Goal: Task Accomplishment & Management: Use online tool/utility

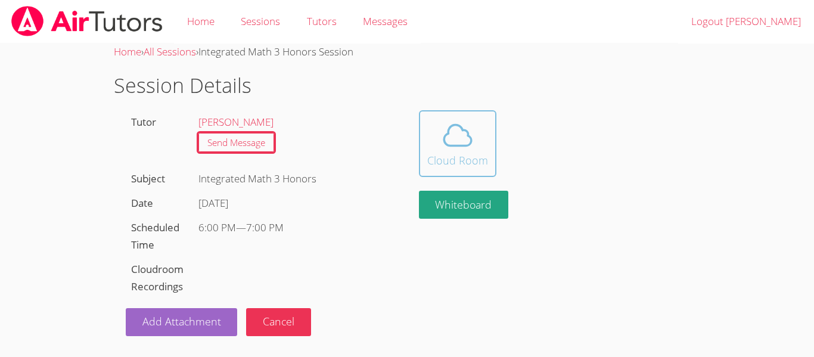
click at [456, 135] on icon at bounding box center [457, 135] width 33 height 33
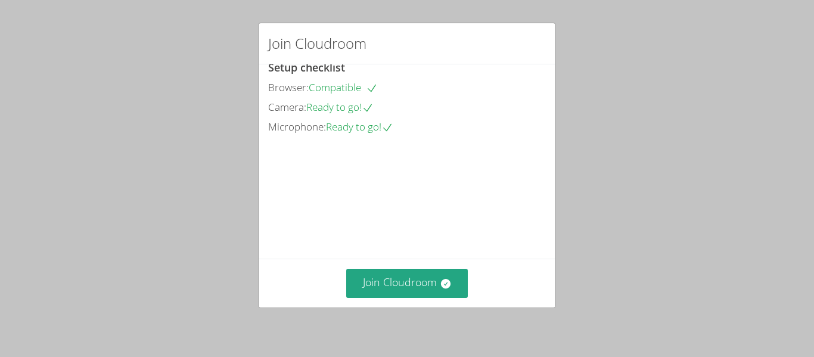
scroll to position [82, 0]
click at [382, 271] on button "Join Cloudroom" at bounding box center [407, 283] width 122 height 29
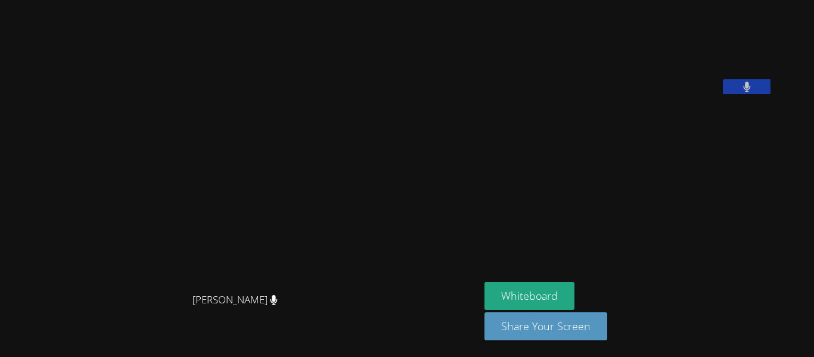
click at [770, 94] on button at bounding box center [747, 86] width 48 height 15
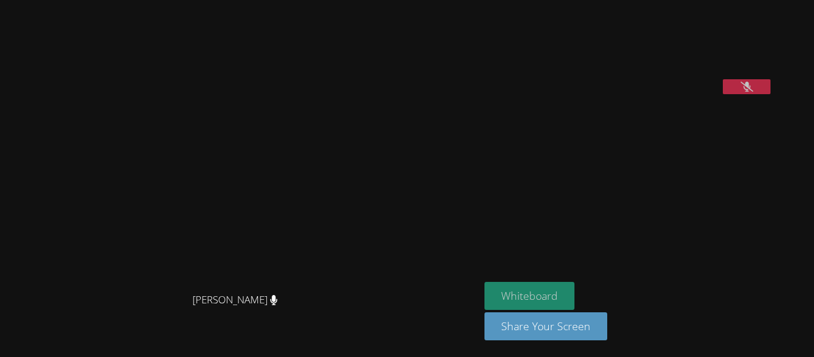
click at [574, 289] on button "Whiteboard" at bounding box center [529, 296] width 90 height 28
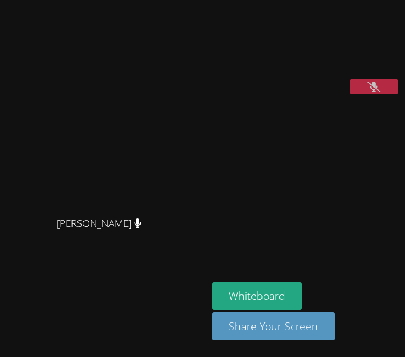
click at [389, 94] on button at bounding box center [374, 86] width 48 height 15
click at [371, 92] on icon at bounding box center [374, 87] width 8 height 10
click at [363, 94] on button at bounding box center [374, 86] width 48 height 15
click at [369, 94] on button at bounding box center [374, 86] width 48 height 15
click at [379, 94] on button at bounding box center [374, 86] width 48 height 15
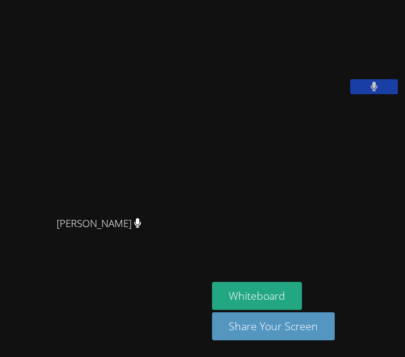
click at [379, 94] on button at bounding box center [374, 86] width 48 height 15
click at [369, 94] on button at bounding box center [374, 86] width 48 height 15
click at [369, 92] on icon at bounding box center [374, 87] width 13 height 10
click at [369, 94] on button at bounding box center [374, 86] width 48 height 15
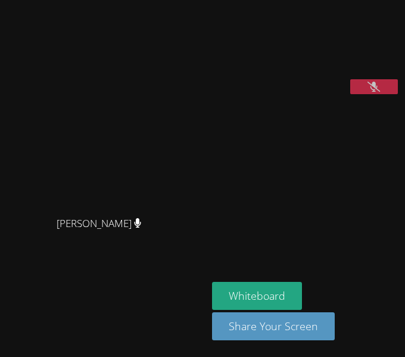
click at [369, 92] on icon at bounding box center [374, 87] width 13 height 10
click at [365, 94] on button at bounding box center [374, 86] width 48 height 15
click at [378, 92] on icon at bounding box center [374, 87] width 13 height 10
click at [378, 94] on button at bounding box center [374, 86] width 48 height 15
click at [378, 92] on icon at bounding box center [374, 87] width 13 height 10
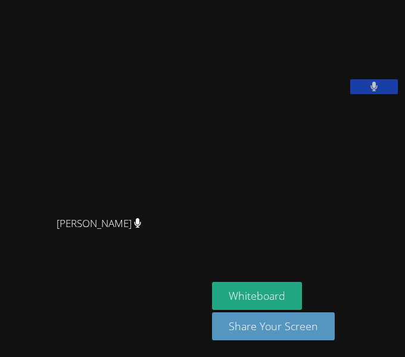
click at [378, 94] on button at bounding box center [374, 86] width 48 height 15
click at [378, 92] on icon at bounding box center [374, 87] width 13 height 10
click at [372, 92] on icon at bounding box center [374, 87] width 8 height 10
click at [380, 92] on icon at bounding box center [374, 87] width 13 height 10
click at [380, 94] on button at bounding box center [374, 86] width 48 height 15
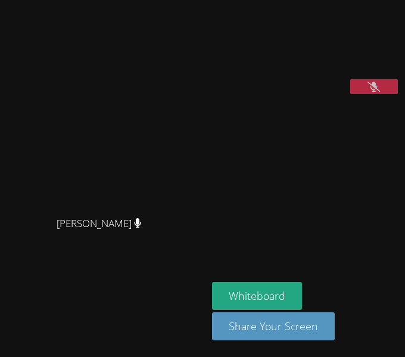
click at [368, 92] on icon at bounding box center [374, 87] width 13 height 10
click at [368, 94] on button at bounding box center [374, 86] width 48 height 15
click at [368, 92] on icon at bounding box center [374, 87] width 13 height 10
click at [368, 94] on button at bounding box center [374, 86] width 48 height 15
click at [368, 92] on icon at bounding box center [374, 87] width 13 height 10
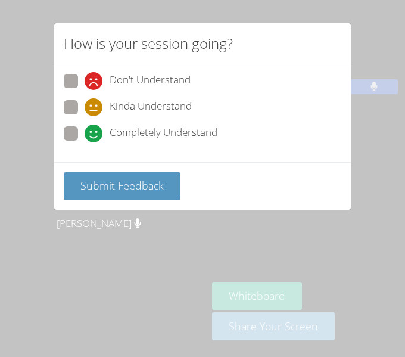
click at [85, 142] on span at bounding box center [85, 142] width 0 height 0
click at [85, 133] on input "Completely Understand" at bounding box center [90, 131] width 10 height 10
radio input "true"
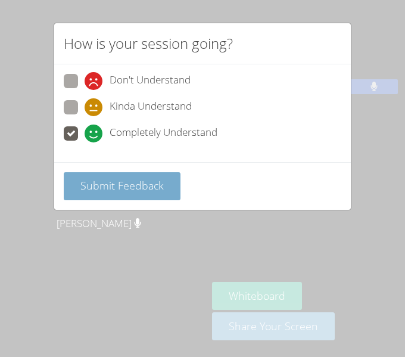
click at [111, 186] on span "Submit Feedback" at bounding box center [121, 185] width 83 height 14
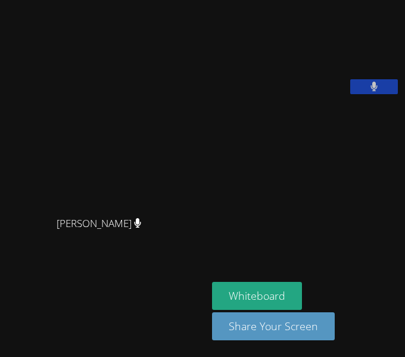
click at [384, 94] on button at bounding box center [374, 86] width 48 height 15
